Goal: Transaction & Acquisition: Purchase product/service

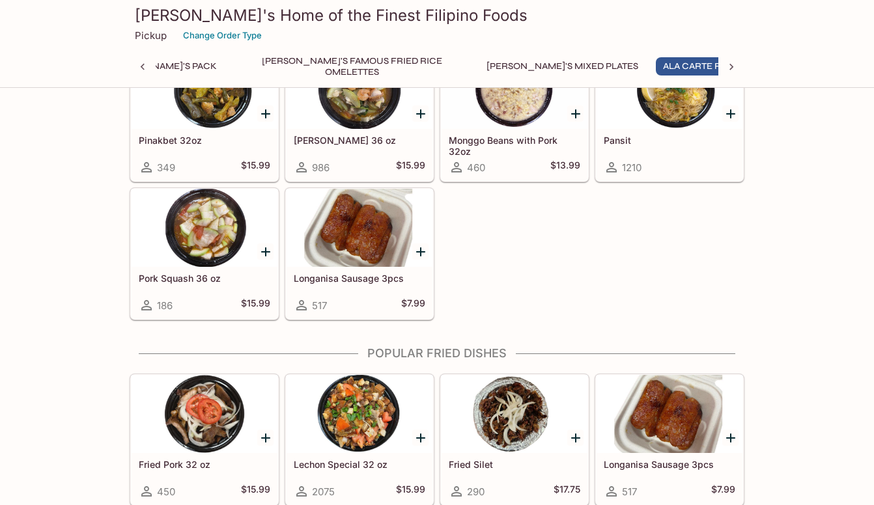
scroll to position [1172, 0]
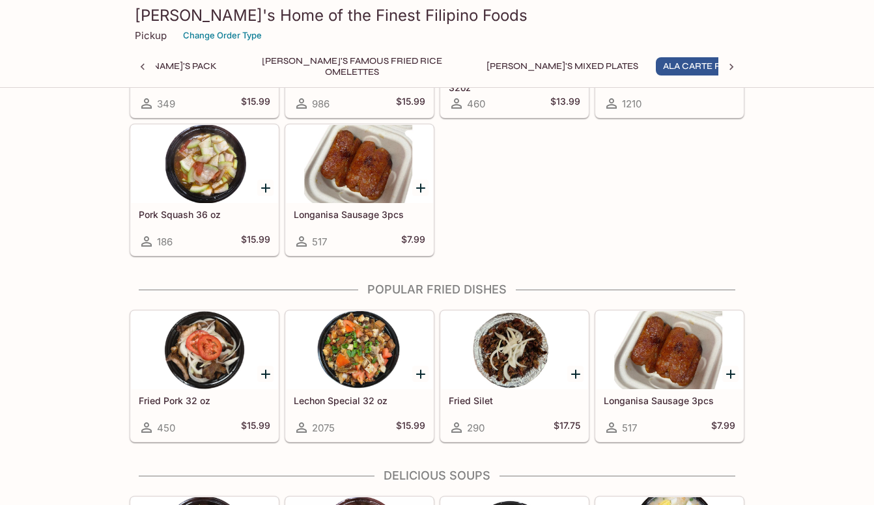
click at [382, 361] on div at bounding box center [359, 350] width 147 height 78
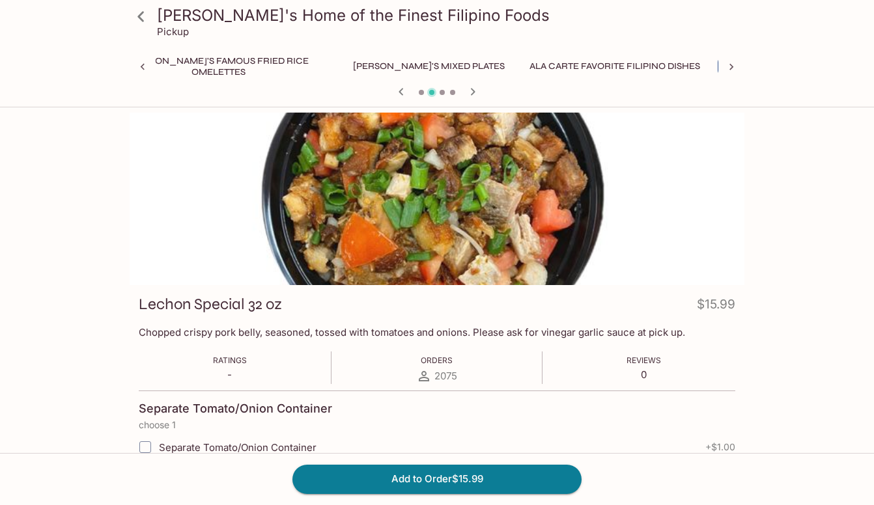
click at [138, 20] on icon at bounding box center [141, 16] width 23 height 23
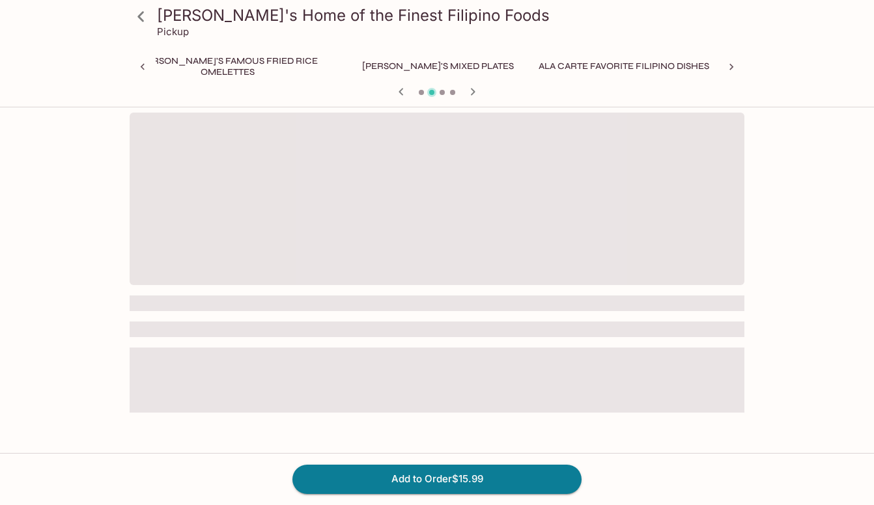
scroll to position [0, 307]
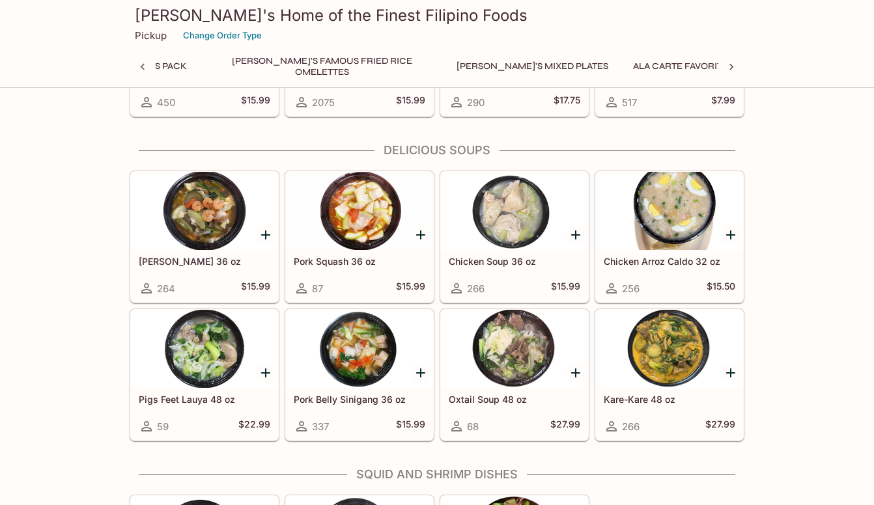
scroll to position [0, 307]
